Goal: Task Accomplishment & Management: Manage account settings

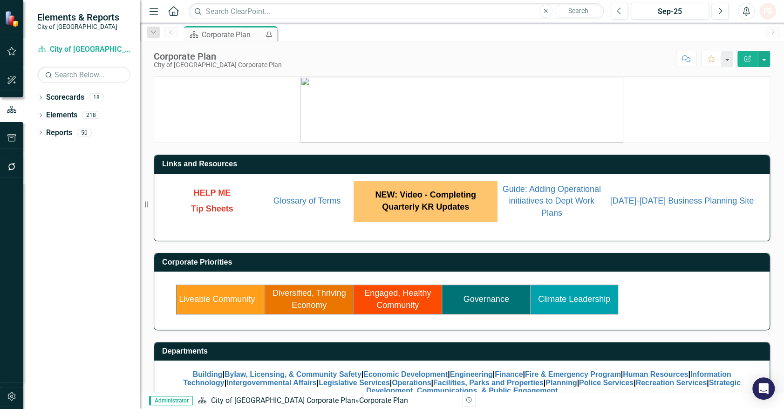
click at [231, 300] on link "Liveable Community" at bounding box center [217, 299] width 76 height 9
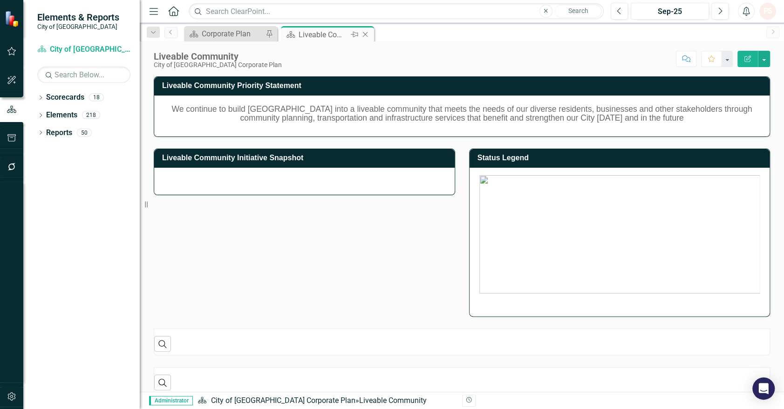
click at [364, 32] on icon "Close" at bounding box center [365, 34] width 9 height 7
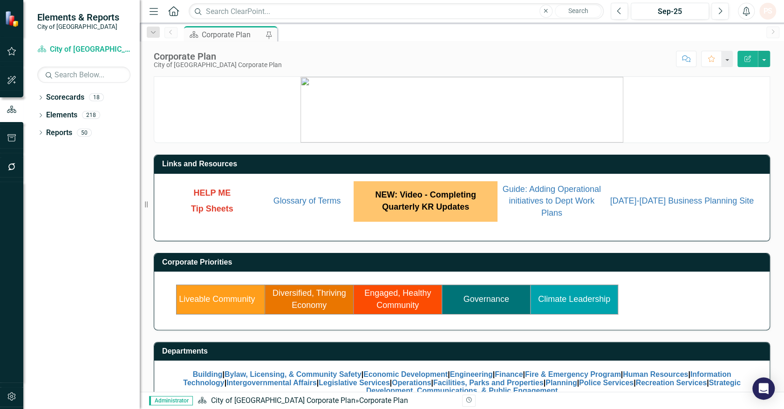
click at [393, 303] on link "Engaged, Healthy Community" at bounding box center [397, 299] width 67 height 21
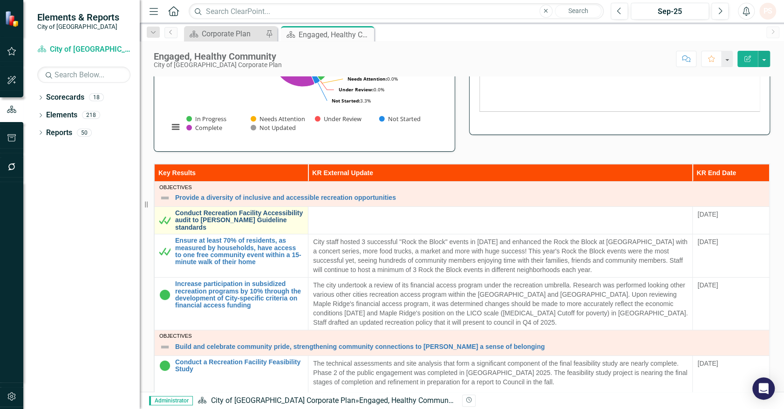
click at [242, 222] on link "Conduct Recreation Facility Accessibility audit to [PERSON_NAME] Guideline stan…" at bounding box center [239, 220] width 128 height 21
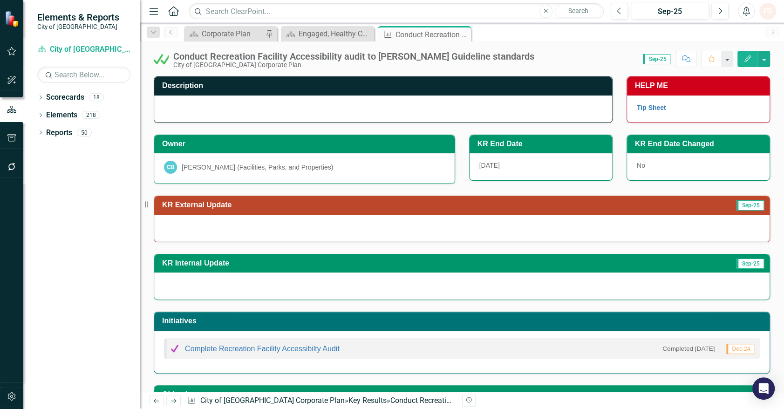
scroll to position [63, 0]
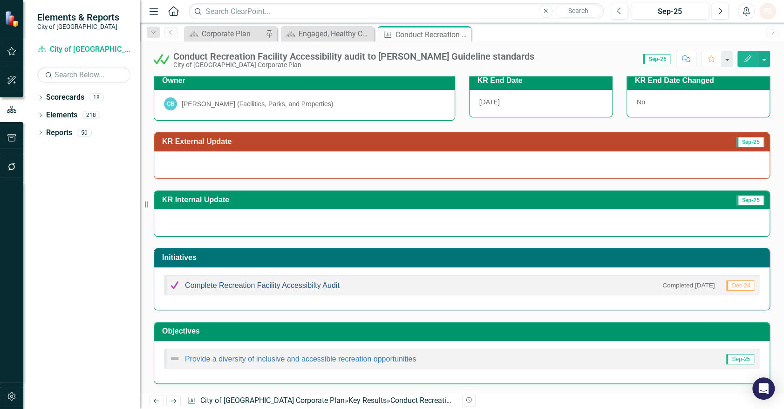
click at [261, 283] on link "Complete Recreation Facility Accessibilty Audit" at bounding box center [262, 286] width 155 height 8
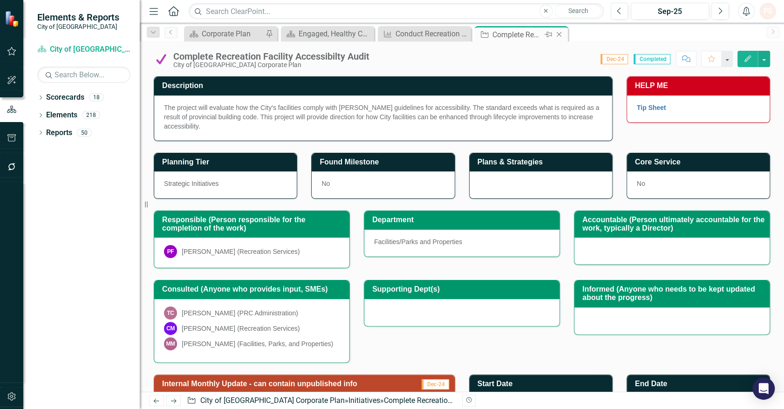
click at [557, 34] on icon "Close" at bounding box center [559, 34] width 9 height 7
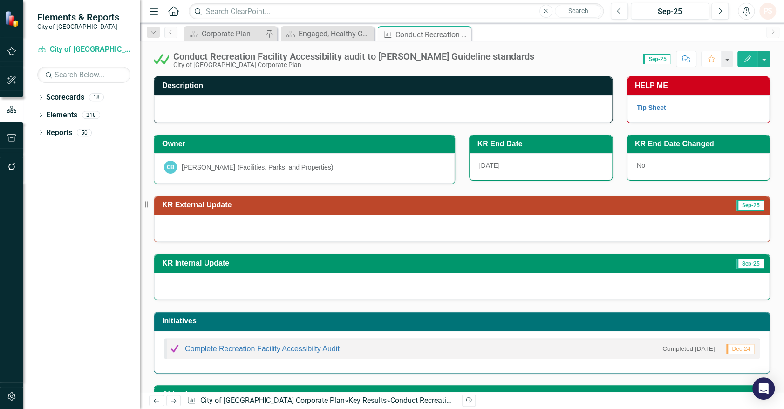
click at [228, 165] on div "[PERSON_NAME] (Facilities, Parks, and Properties)" at bounding box center [257, 167] width 151 height 9
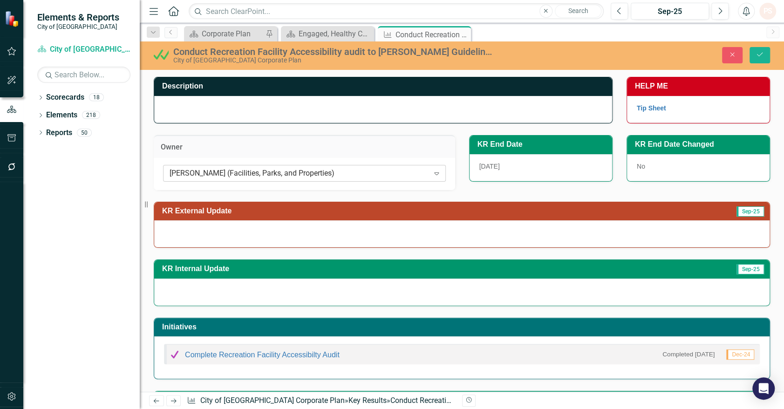
click at [224, 169] on div "[PERSON_NAME] (Facilities, Parks, and Properties)" at bounding box center [300, 173] width 260 height 11
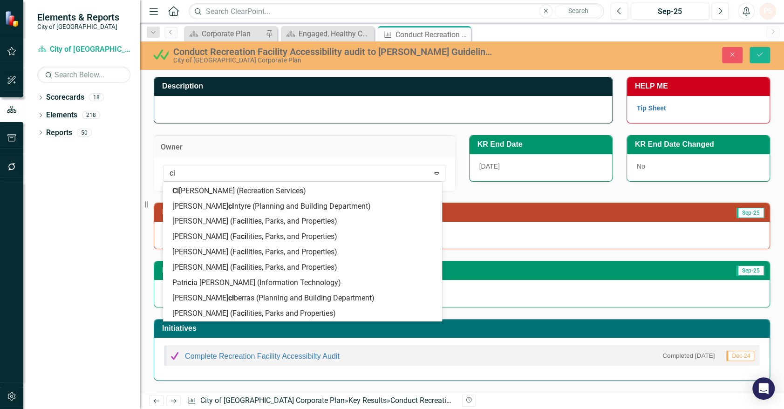
scroll to position [15, 0]
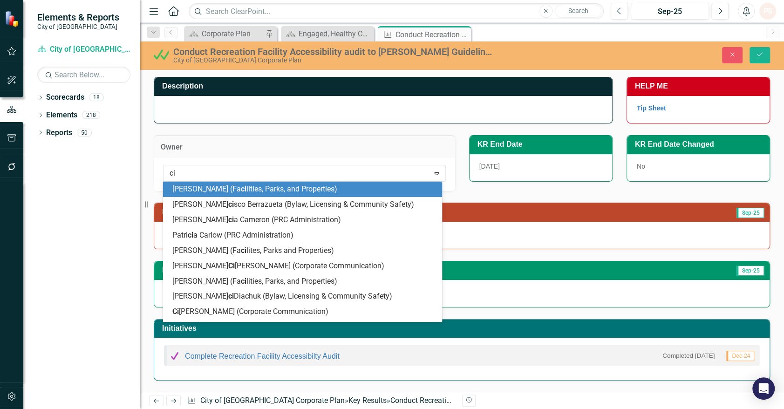
type input "cid"
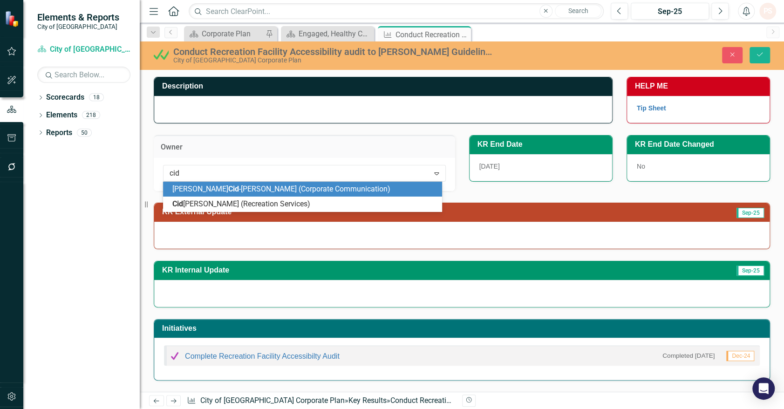
scroll to position [0, 0]
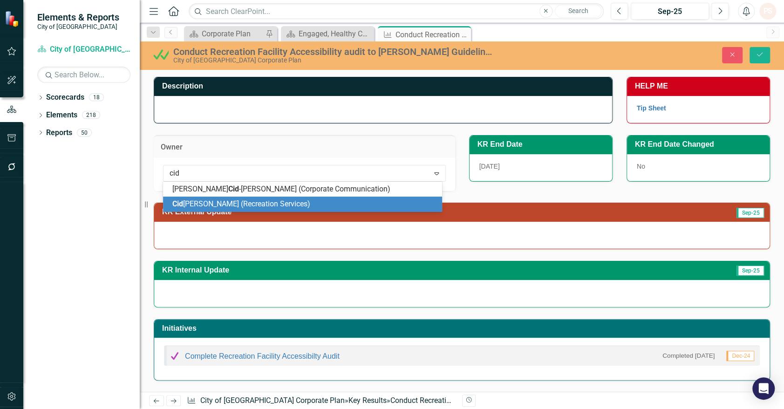
click at [210, 198] on div "[PERSON_NAME] (Recreation Services)" at bounding box center [302, 204] width 279 height 15
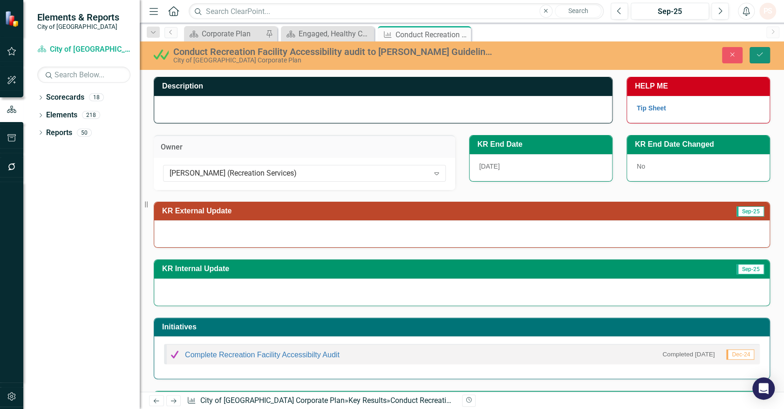
click at [766, 55] on button "Save" at bounding box center [760, 55] width 21 height 16
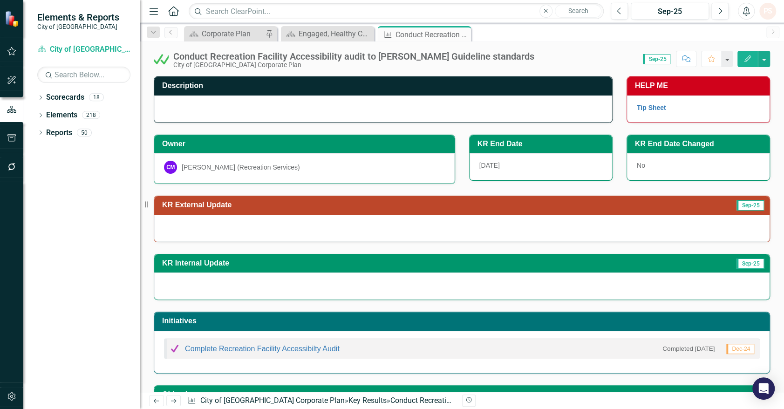
drag, startPoint x: 89, startPoint y: 371, endPoint x: 127, endPoint y: 363, distance: 39.1
click at [89, 372] on div "Dropdown Scorecards 18 Dropdown City of [GEOGRAPHIC_DATA] Corporate Plan Buildi…" at bounding box center [81, 249] width 117 height 319
click at [196, 345] on link "Complete Recreation Facility Accessibilty Audit" at bounding box center [262, 349] width 155 height 8
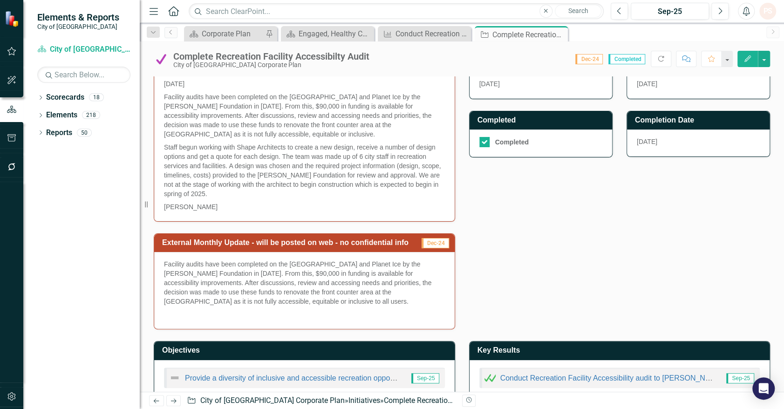
scroll to position [340, 0]
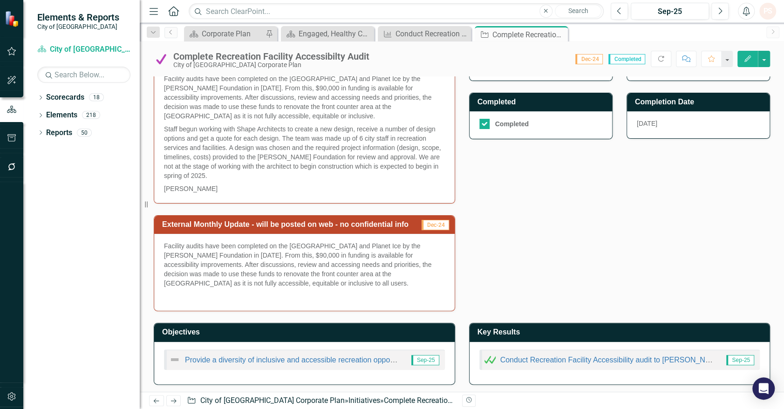
click at [228, 268] on p "Facility audits have been completed on the [GEOGRAPHIC_DATA] and Planet Ice by …" at bounding box center [304, 265] width 281 height 48
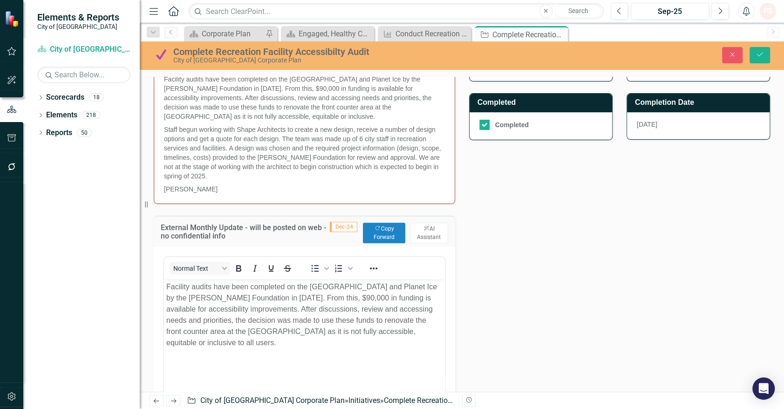
scroll to position [0, 0]
drag, startPoint x: 318, startPoint y: 341, endPoint x: 168, endPoint y: 287, distance: 159.5
click at [168, 287] on p "Facility audits have been completed on the [GEOGRAPHIC_DATA] and Planet Ice by …" at bounding box center [304, 315] width 276 height 67
copy p "Facility audits have been completed on the [GEOGRAPHIC_DATA] and Planet Ice by …"
click at [735, 55] on icon "Close" at bounding box center [732, 54] width 8 height 7
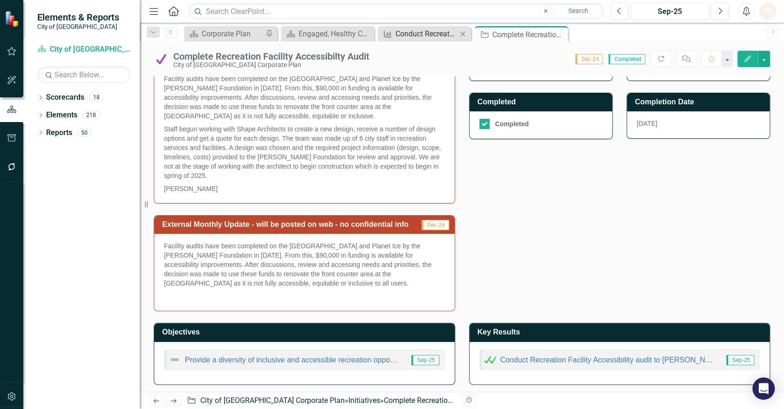
click at [409, 36] on div "Conduct Recreation Facility Accessibility audit to [PERSON_NAME] Guideline stan…" at bounding box center [427, 34] width 62 height 12
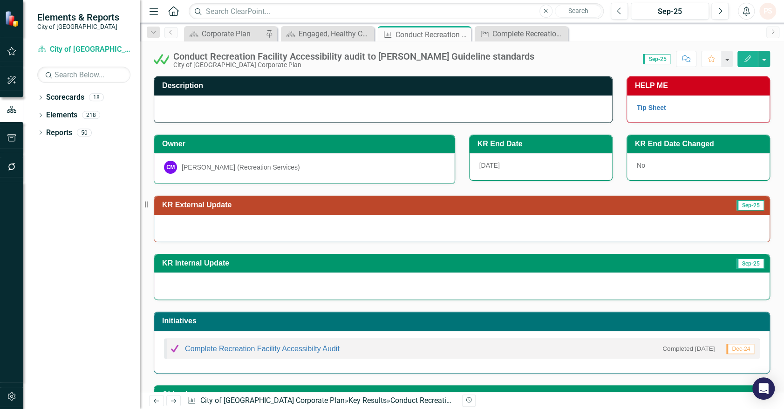
click at [207, 219] on div at bounding box center [462, 228] width 616 height 27
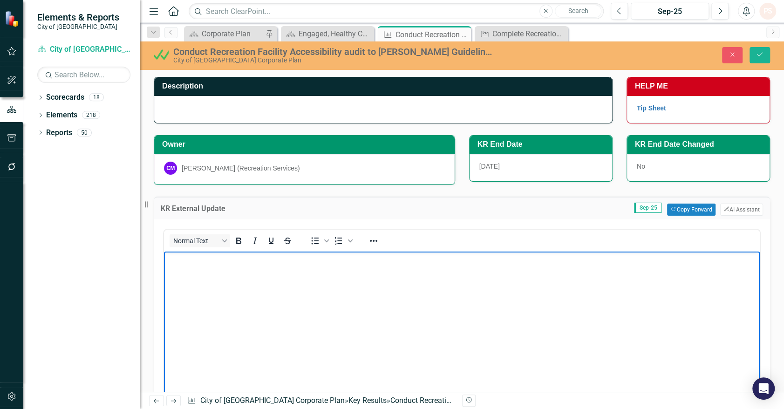
click at [190, 262] on p "Rich Text Area. Press ALT-0 for help." at bounding box center [461, 259] width 591 height 11
paste body "Rich Text Area. Press ALT-0 for help."
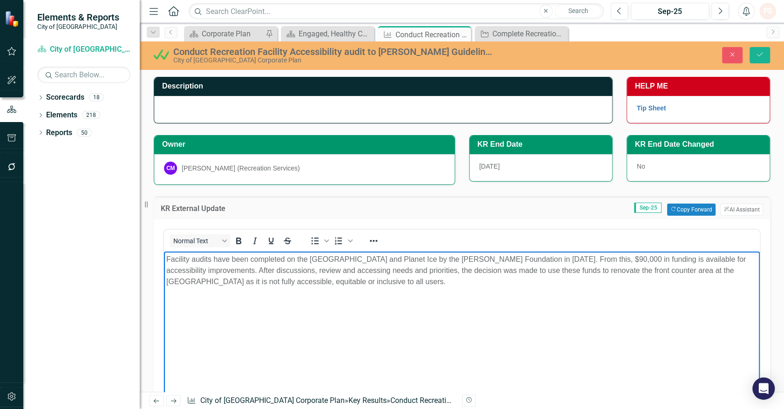
click at [168, 255] on p "Facility audits have been completed on the [GEOGRAPHIC_DATA] and Planet Ice by …" at bounding box center [461, 271] width 591 height 34
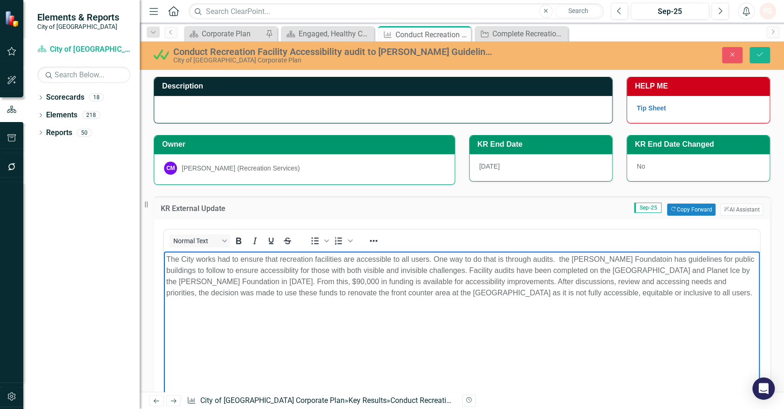
drag, startPoint x: 279, startPoint y: 276, endPoint x: 261, endPoint y: 273, distance: 18.5
click at [624, 266] on p "The City works had to ensure that recreation facilities are accessible to all u…" at bounding box center [461, 276] width 591 height 45
click at [490, 310] on body "The City works had to ensure that recreation facilities are accessible to all u…" at bounding box center [462, 321] width 596 height 140
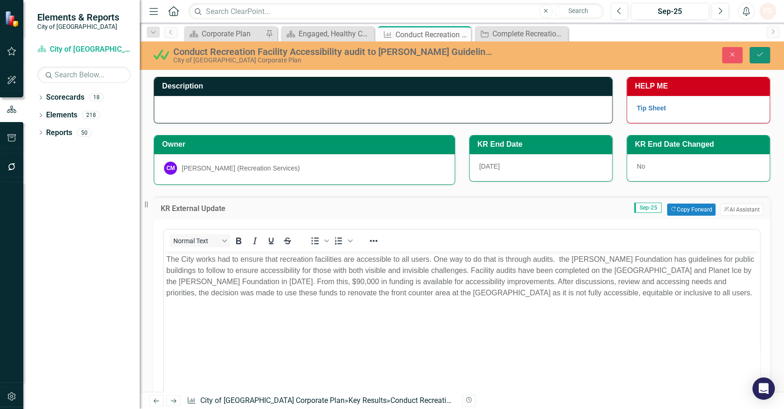
click at [759, 56] on icon "submit" at bounding box center [760, 55] width 6 height 4
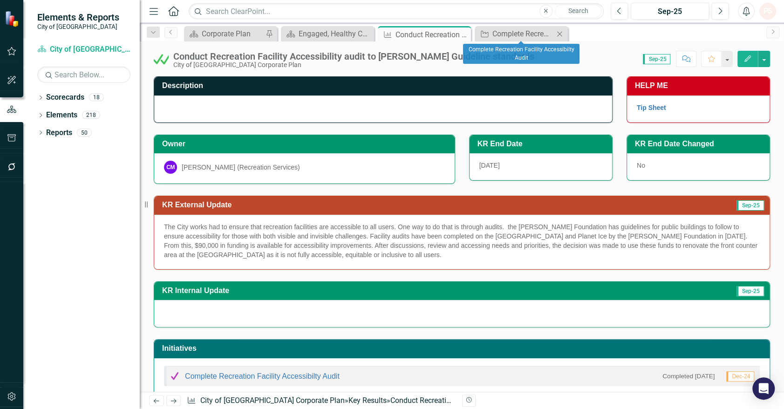
click at [558, 30] on icon "Close" at bounding box center [559, 33] width 9 height 7
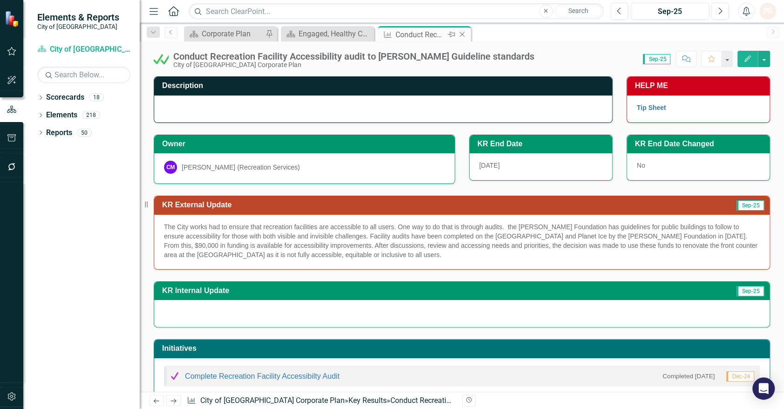
click at [465, 34] on icon "Close" at bounding box center [462, 34] width 9 height 7
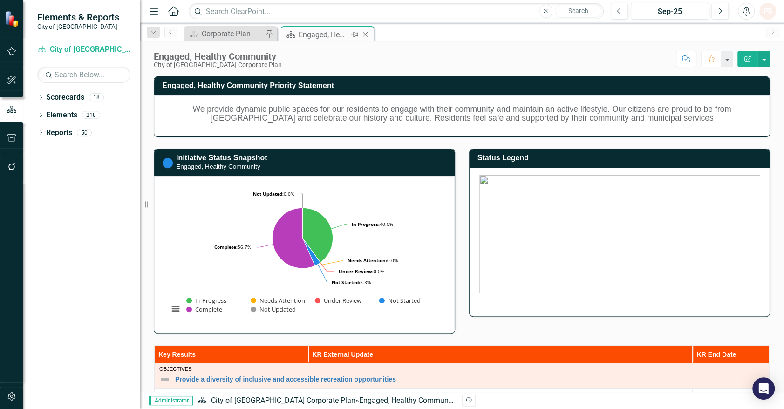
click at [368, 33] on icon "Close" at bounding box center [365, 34] width 9 height 7
